Goal: Find specific page/section: Find specific page/section

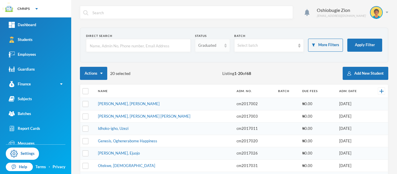
click at [224, 47] on img at bounding box center [225, 46] width 2 height 4
click at [217, 59] on li "Enrolled" at bounding box center [210, 58] width 34 height 9
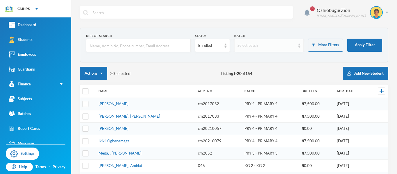
click at [293, 48] on div "Select batch" at bounding box center [269, 45] width 70 height 13
click at [383, 13] on div "Oshiobugie Zion [EMAIL_ADDRESS][DOMAIN_NAME]" at bounding box center [350, 12] width 76 height 13
click at [372, 44] on button "Logout" at bounding box center [368, 42] width 26 height 9
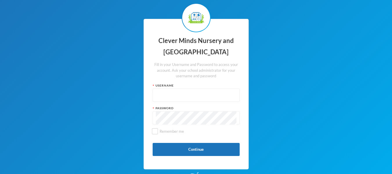
type input "admin"
click at [157, 133] on input "Remember me" at bounding box center [155, 131] width 6 height 6
checkbox input "true"
click at [186, 149] on button "Continue" at bounding box center [196, 149] width 87 height 13
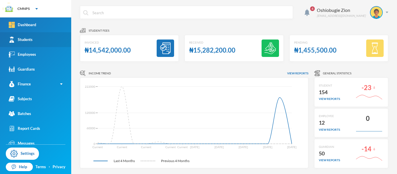
click at [49, 38] on link "Students" at bounding box center [35, 39] width 71 height 15
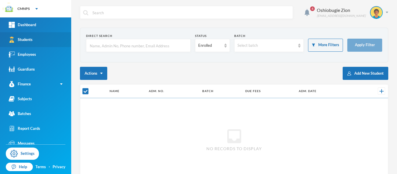
checkbox input "false"
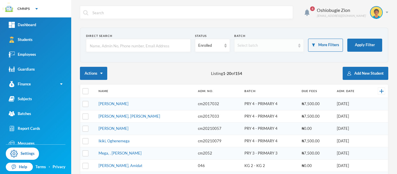
click at [271, 44] on div "Select batch" at bounding box center [266, 46] width 58 height 6
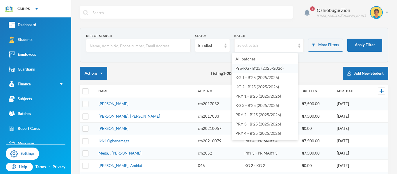
click at [273, 67] on span "Pre-KG - B'25 (2025/2026)" at bounding box center [259, 68] width 48 height 5
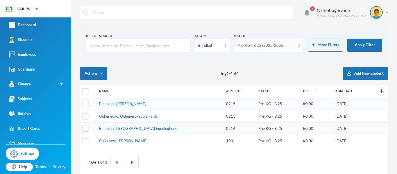
click at [288, 45] on div "Pre-KG - B'25 (2025/2026)" at bounding box center [266, 46] width 58 height 6
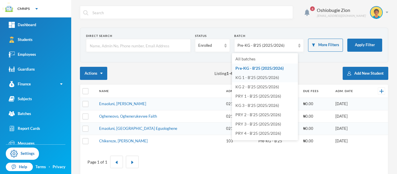
click at [278, 77] on span "KG 1 - B'25 (2025/2026)" at bounding box center [257, 77] width 44 height 5
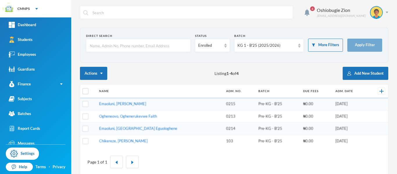
click at [278, 77] on div "Actions Listing 1 - 4 of 4 Add New Student" at bounding box center [234, 73] width 308 height 13
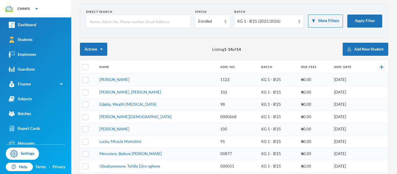
scroll to position [19, 0]
